Goal: Check status: Check status

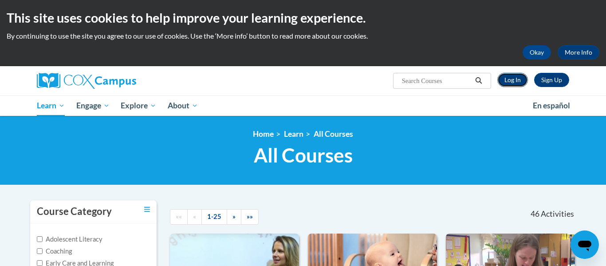
click at [513, 77] on link "Log In" at bounding box center [512, 80] width 31 height 14
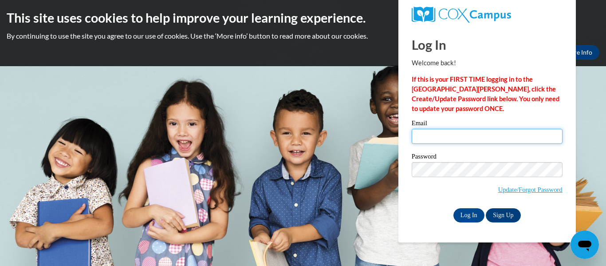
click at [446, 136] on input "Email" at bounding box center [486, 136] width 151 height 15
type input "amy.miller@myhhcs.org"
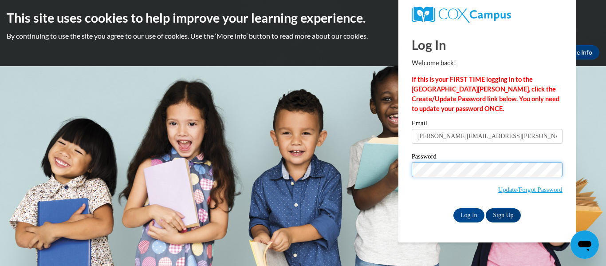
click at [453, 208] on input "Log In" at bounding box center [468, 215] width 31 height 14
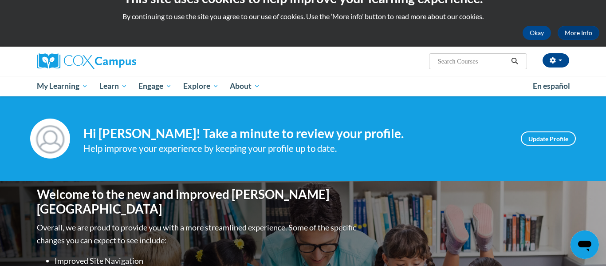
scroll to position [18, 0]
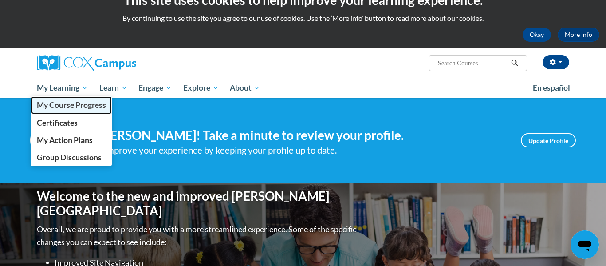
click at [67, 107] on span "My Course Progress" at bounding box center [71, 104] width 69 height 9
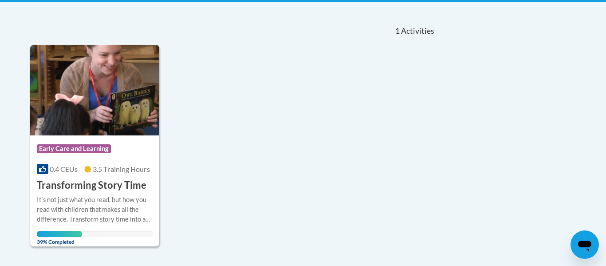
scroll to position [195, 0]
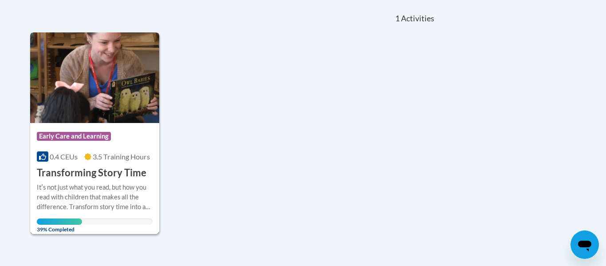
click at [102, 104] on img at bounding box center [94, 77] width 129 height 90
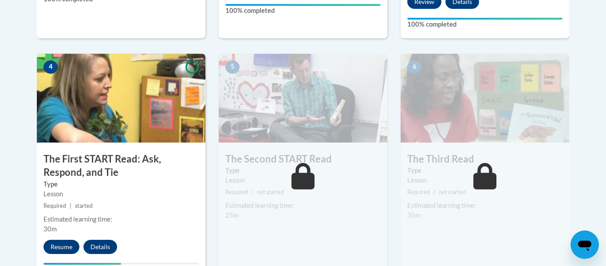
scroll to position [568, 0]
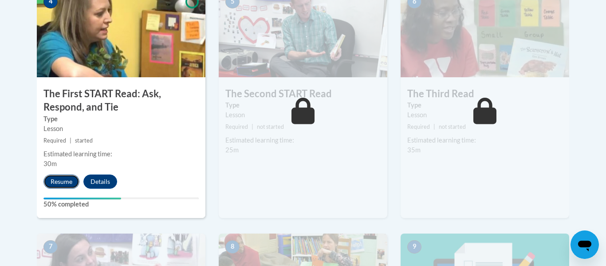
click at [60, 181] on button "Resume" at bounding box center [61, 181] width 36 height 14
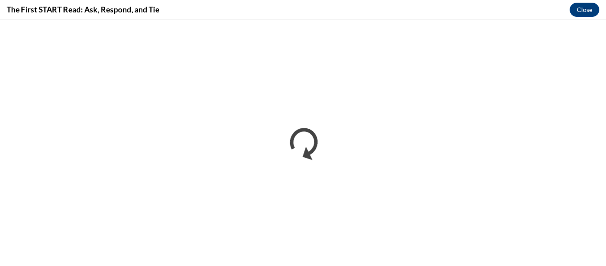
scroll to position [0, 0]
